Goal: Information Seeking & Learning: Find specific fact

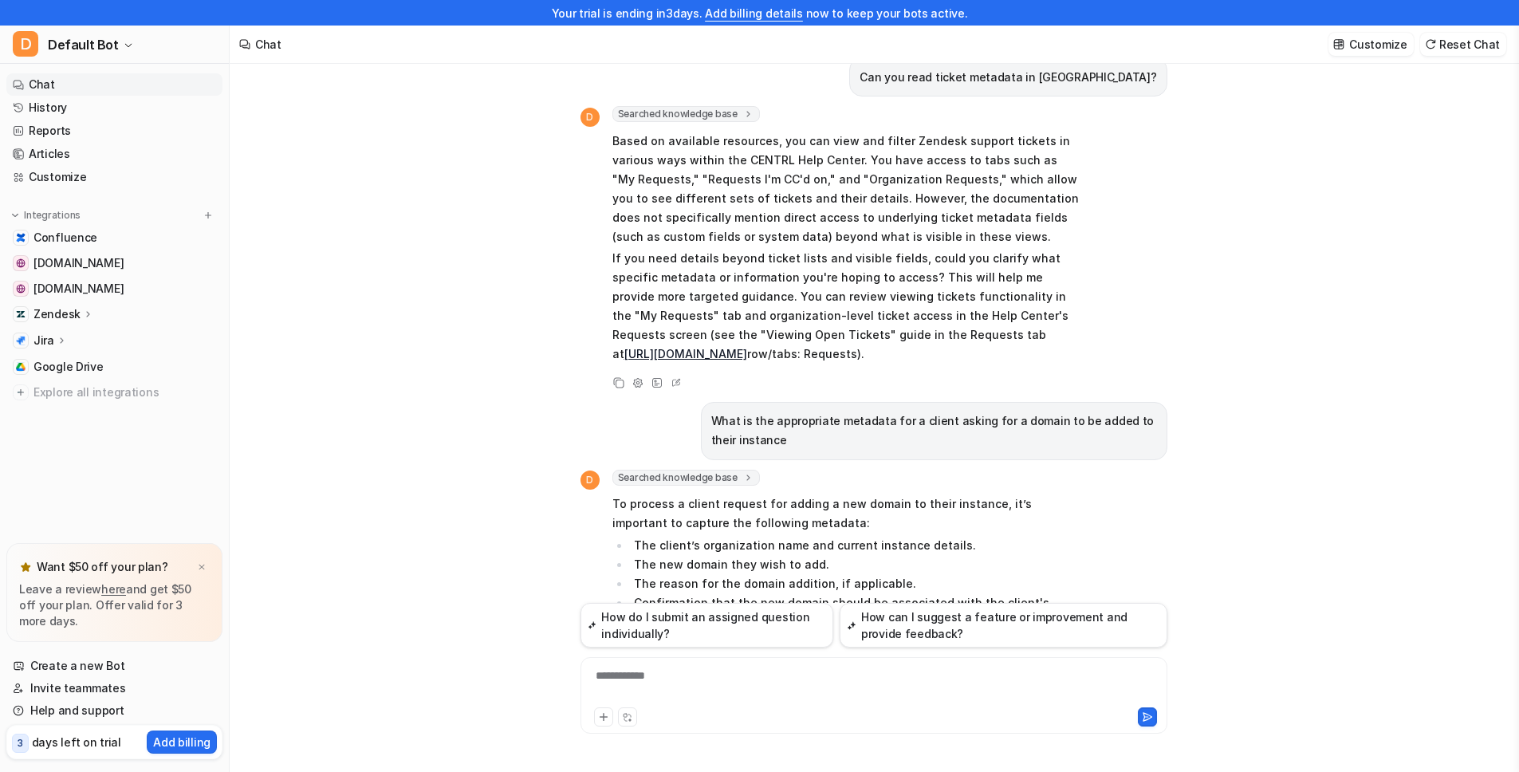
scroll to position [778, 0]
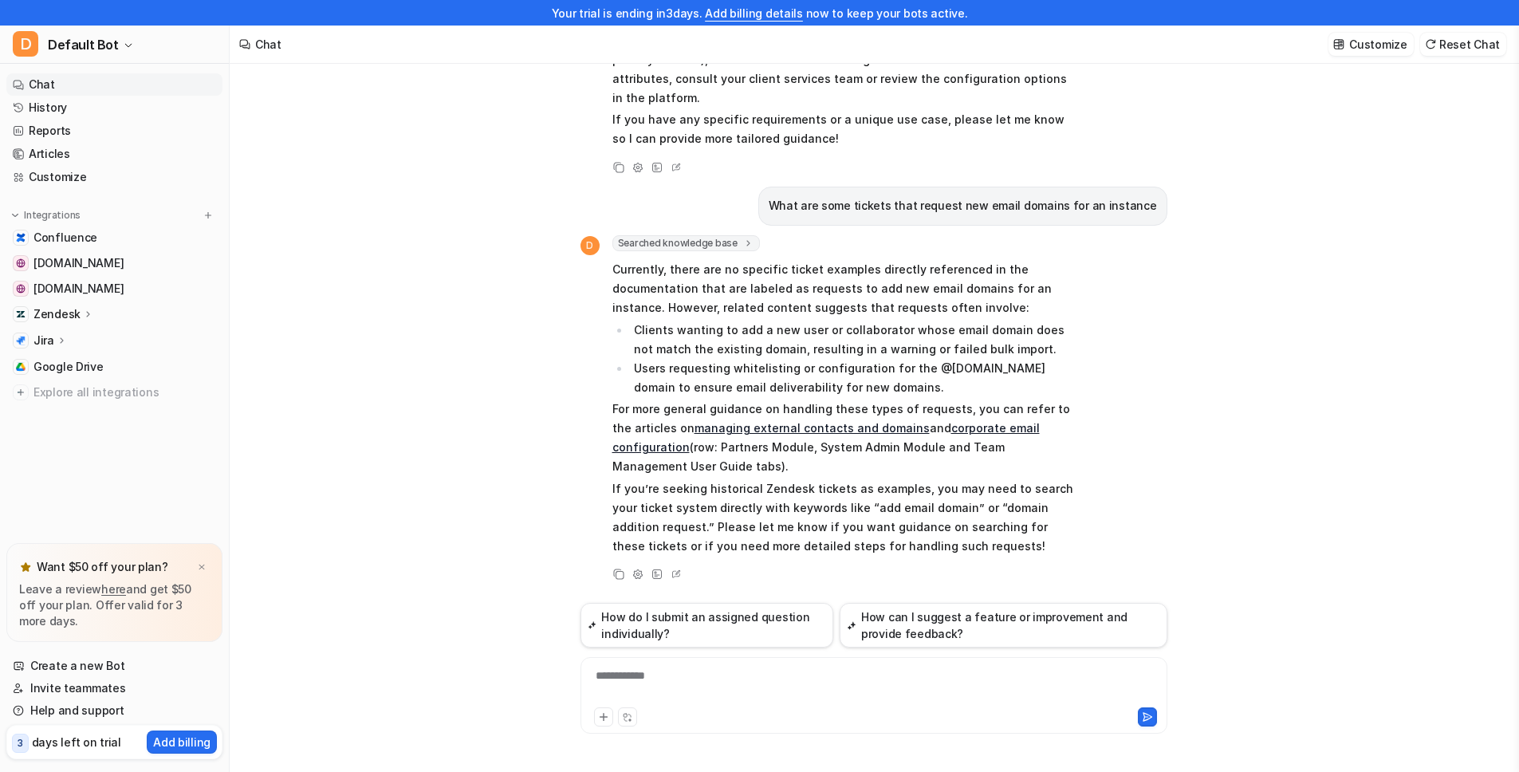
click at [777, 666] on div "**********" at bounding box center [874, 695] width 587 height 77
click at [775, 670] on div "**********" at bounding box center [874, 686] width 579 height 37
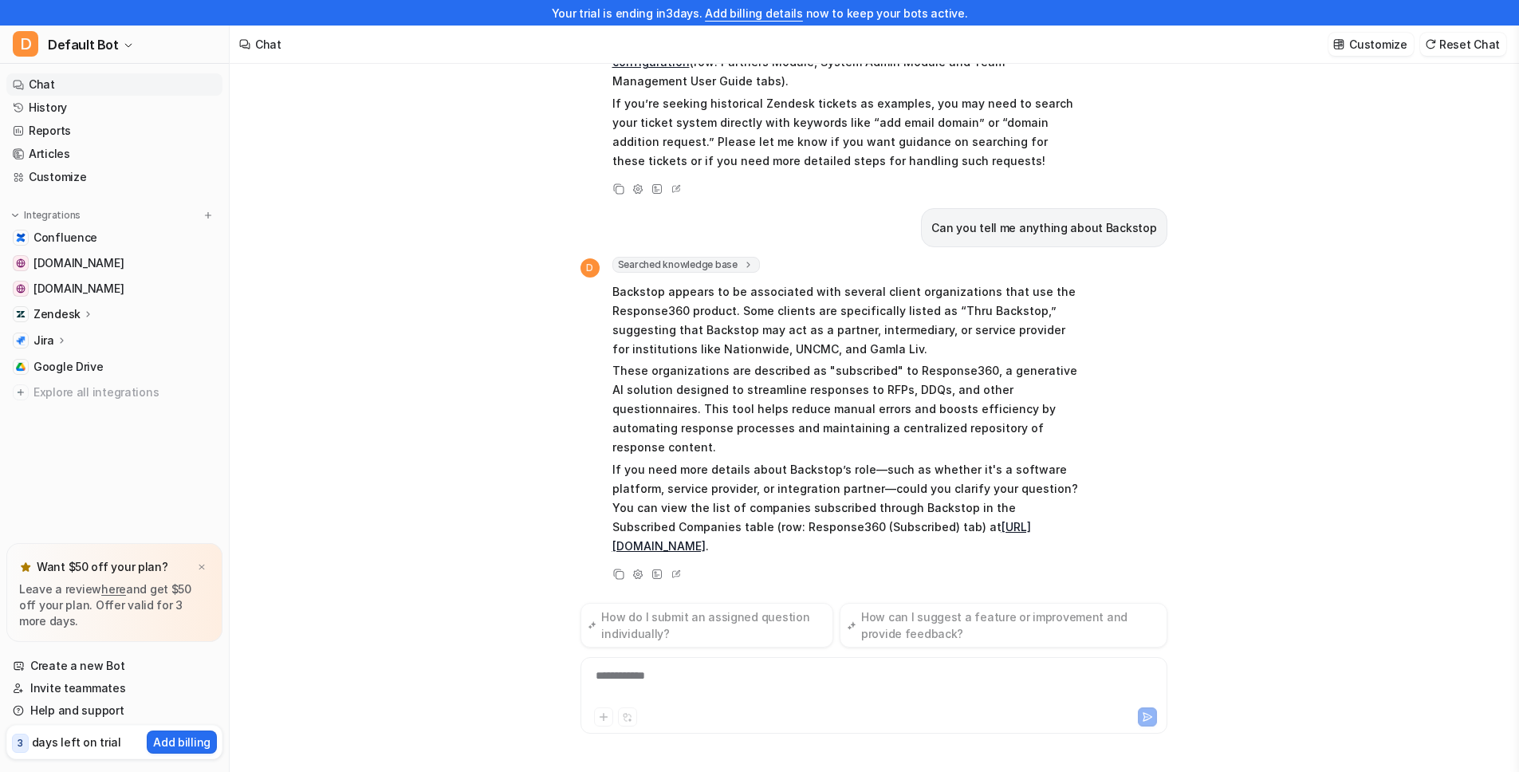
scroll to position [1164, 0]
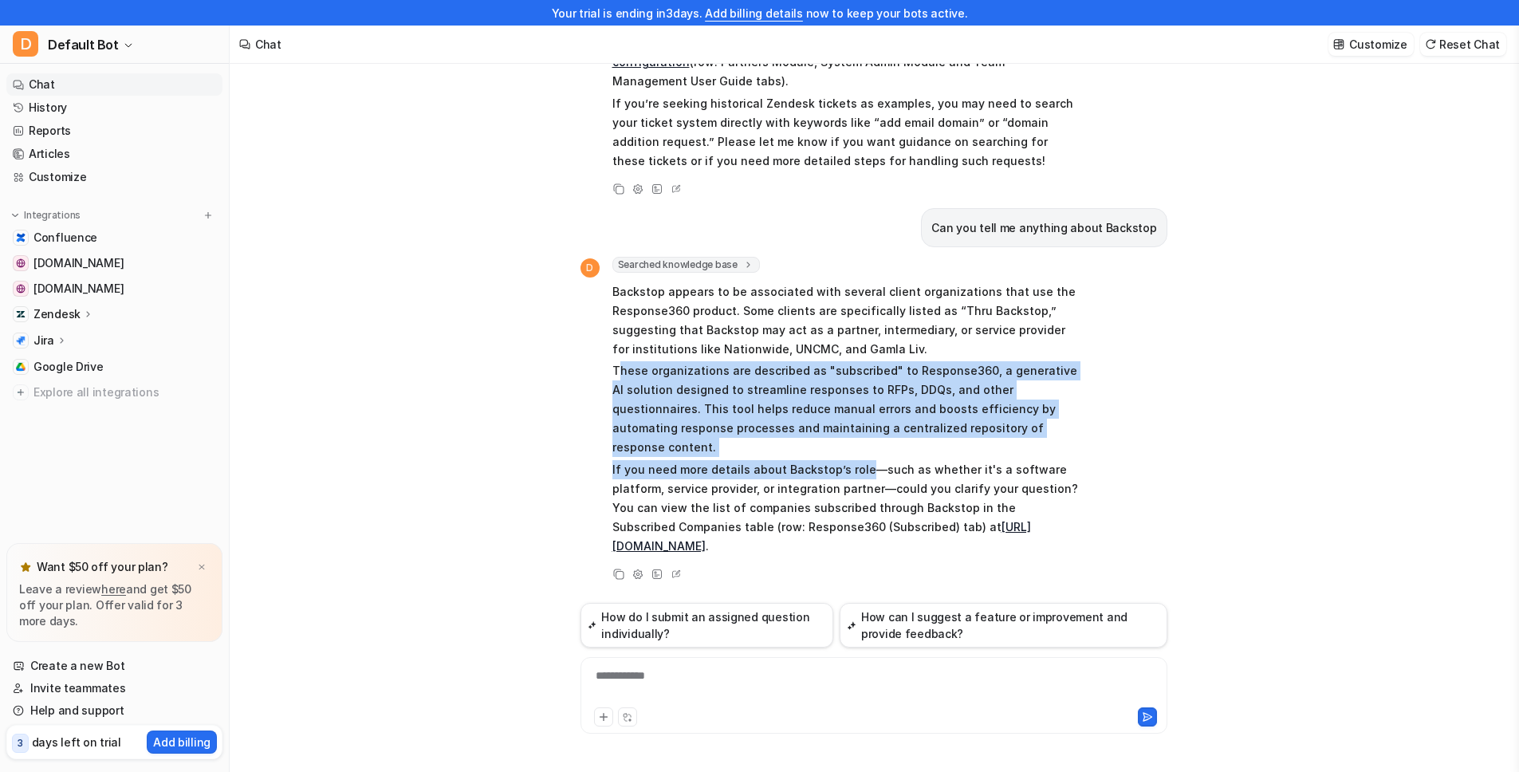
drag, startPoint x: 618, startPoint y: 369, endPoint x: 861, endPoint y: 441, distance: 252.9
click at [861, 441] on span "Backstop appears to be associated with several client organizations that use th…" at bounding box center [846, 418] width 467 height 279
click at [861, 460] on p "If you need more details about Backstop’s role—such as whether it's a software …" at bounding box center [846, 508] width 467 height 96
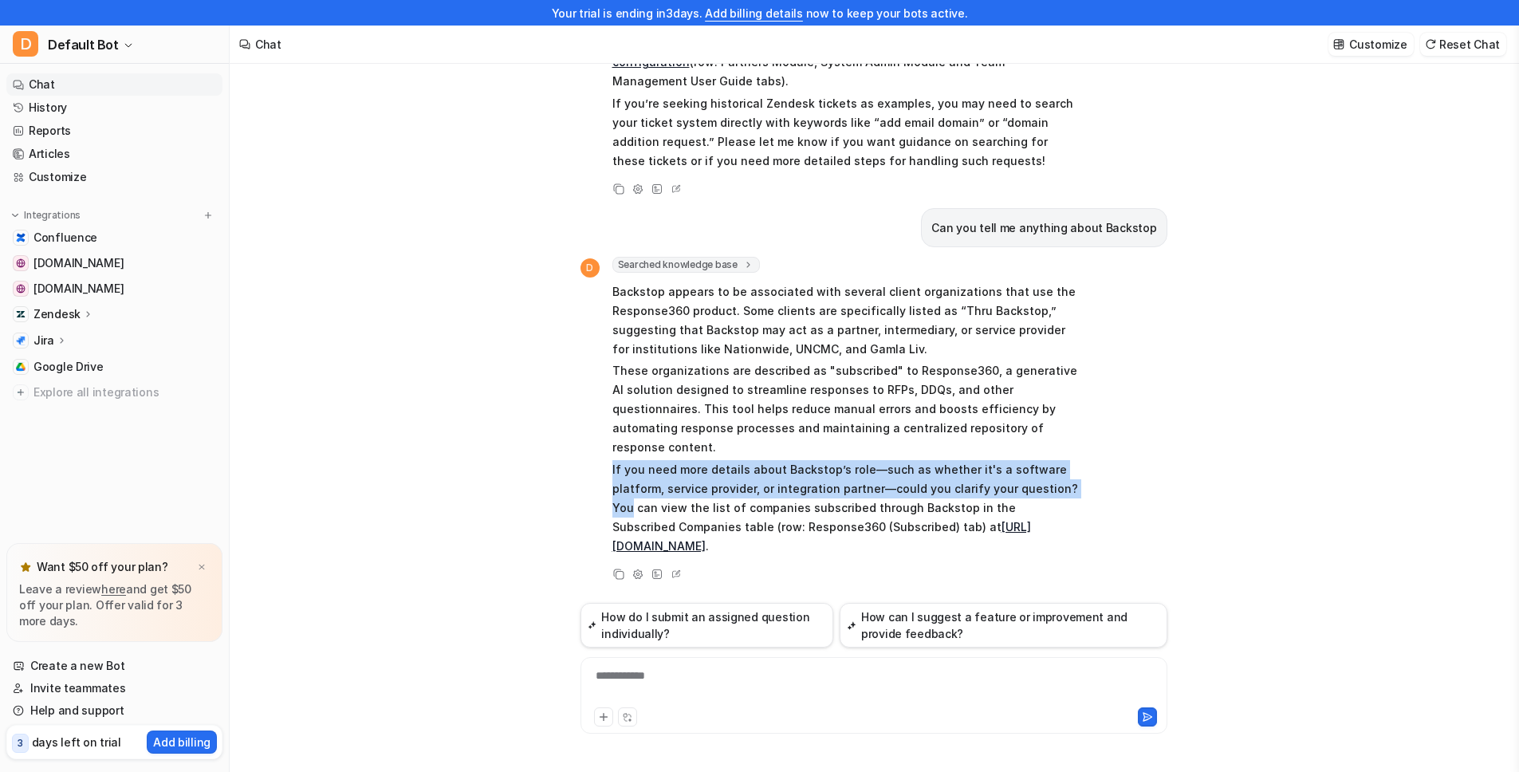
drag, startPoint x: 603, startPoint y: 447, endPoint x: 1091, endPoint y: 464, distance: 488.4
click at [1091, 464] on div "D Searched knowledge base search_queries : [ "Backstop", "Backstop client", "Ba…" at bounding box center [874, 420] width 587 height 327
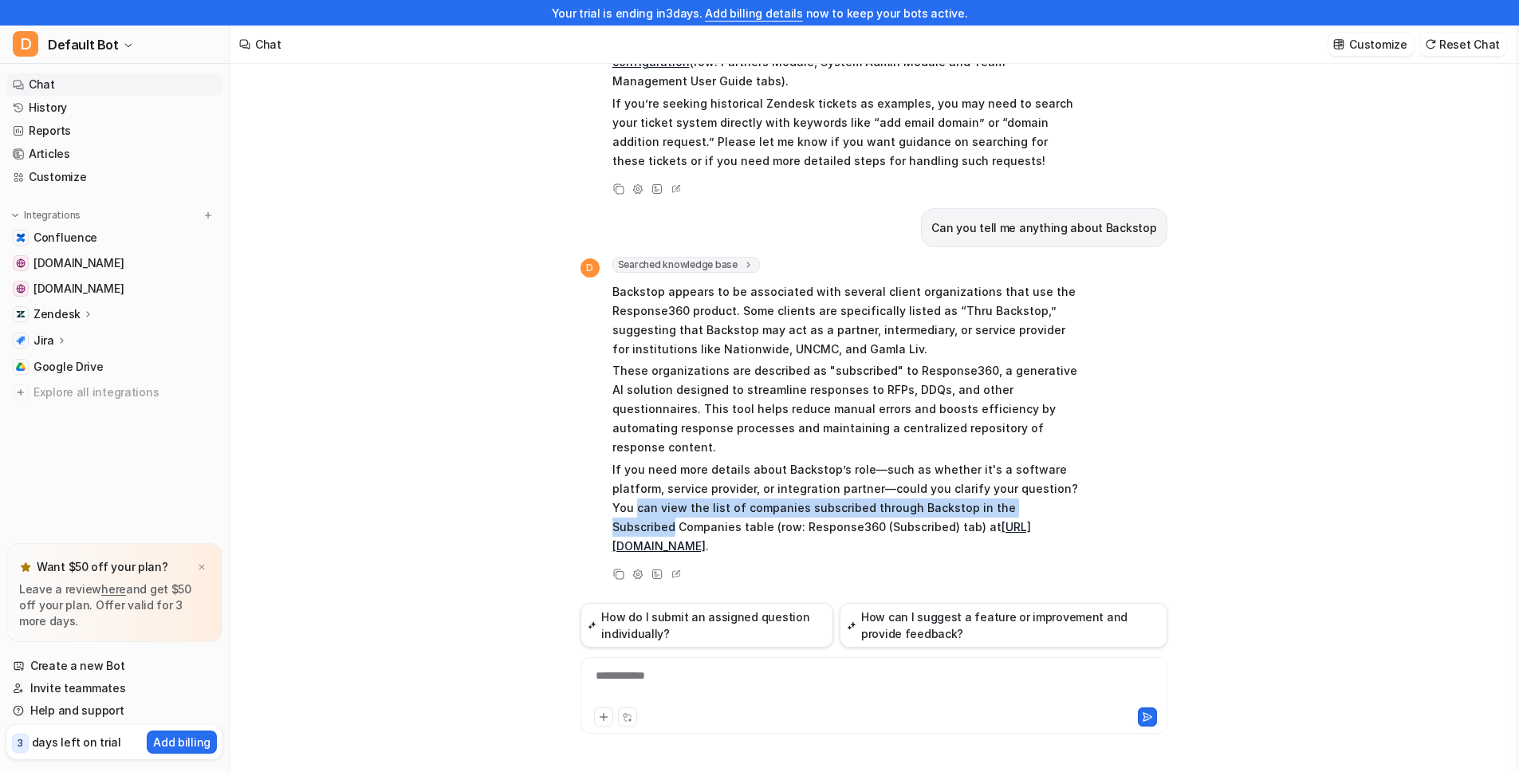
drag, startPoint x: 609, startPoint y: 491, endPoint x: 1062, endPoint y: 491, distance: 452.2
click at [1061, 491] on div "D Searched knowledge base search_queries : [ "Backstop", "Backstop client", "Ba…" at bounding box center [830, 407] width 498 height 301
click at [1062, 491] on p "If you need more details about Backstop’s role—such as whether it's a software …" at bounding box center [846, 508] width 467 height 96
